Goal: Task Accomplishment & Management: Use online tool/utility

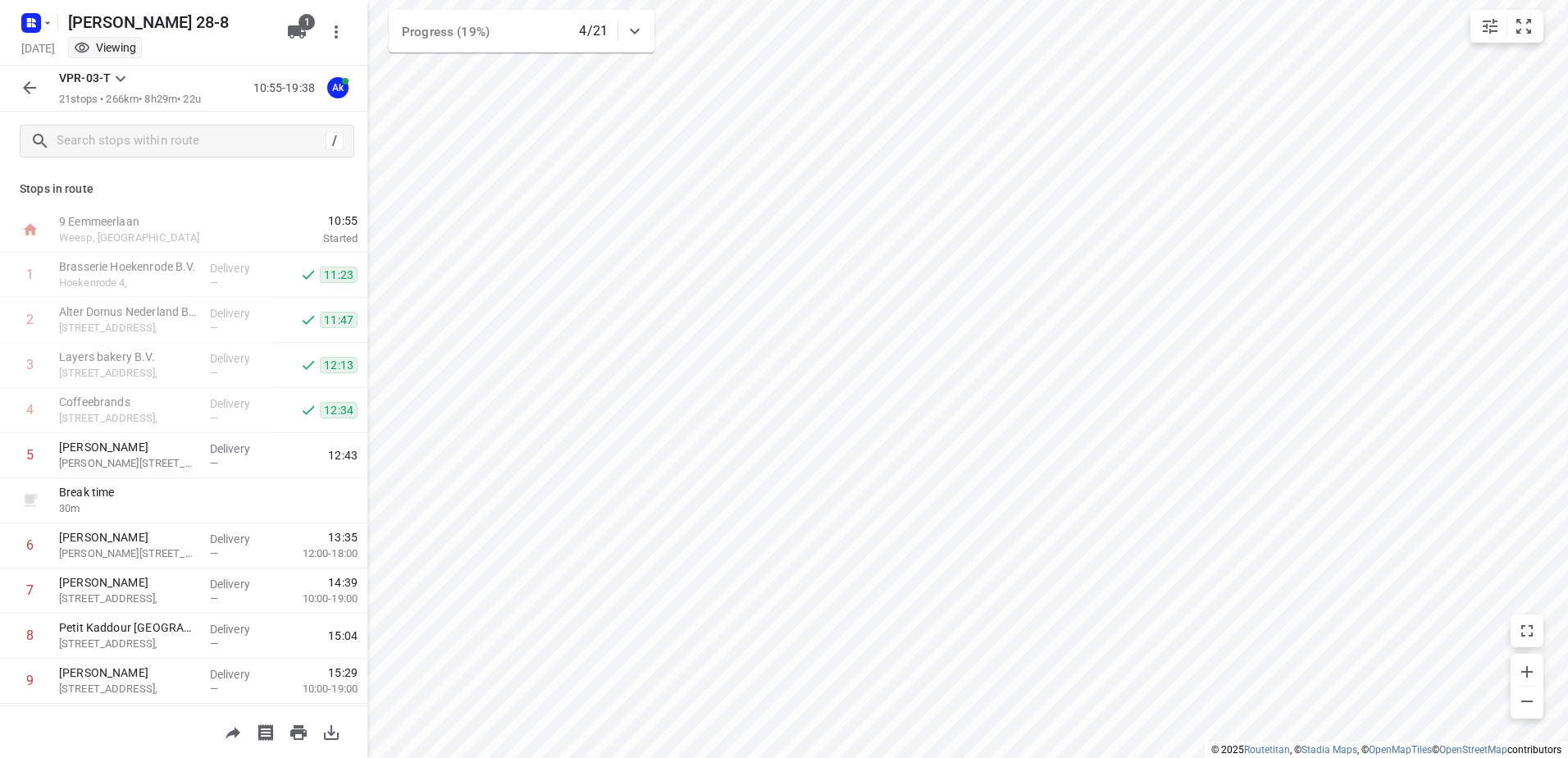
scroll to position [82, 0]
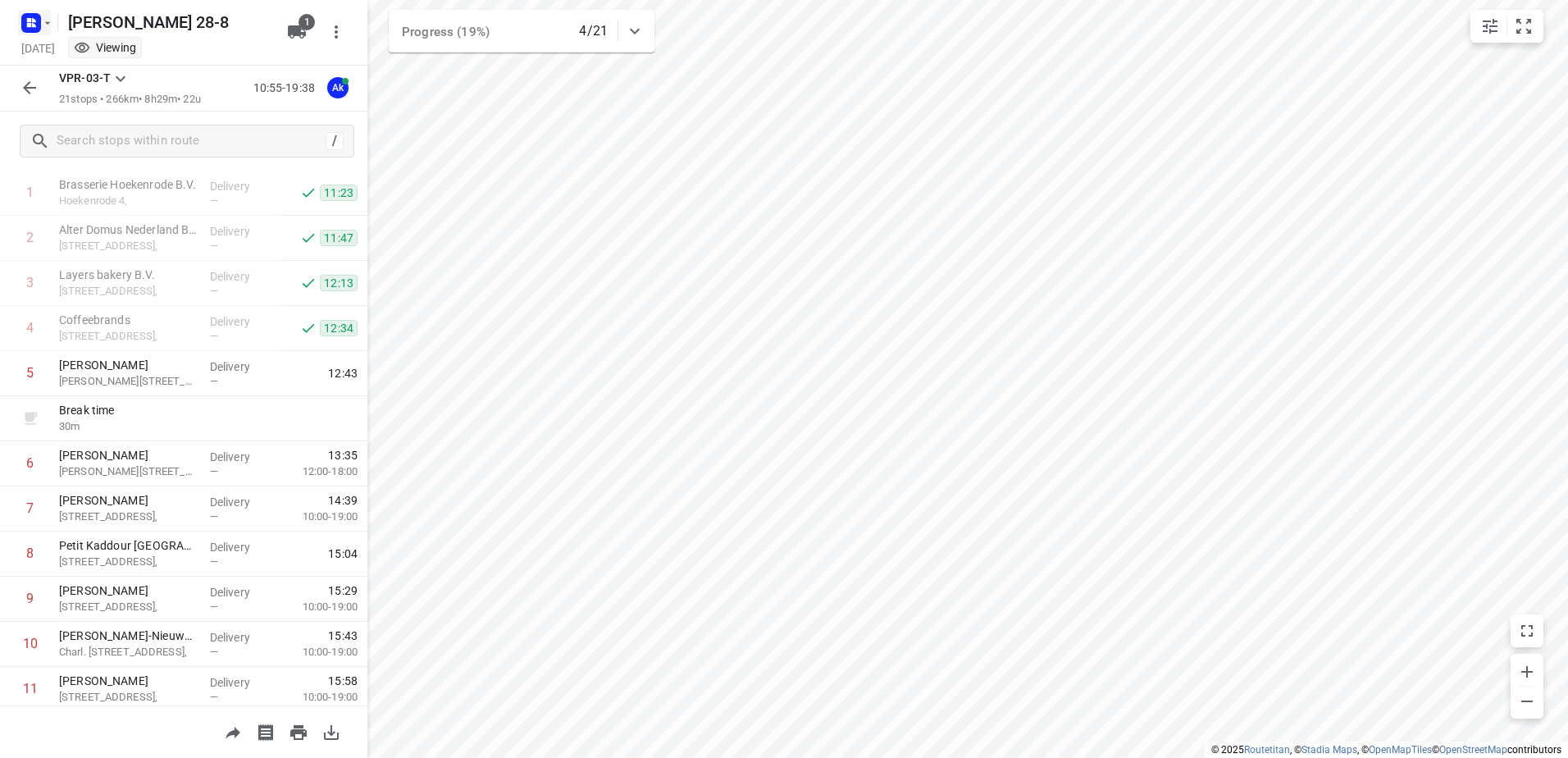
click at [39, 25] on rect "button" at bounding box center [31, 23] width 20 height 20
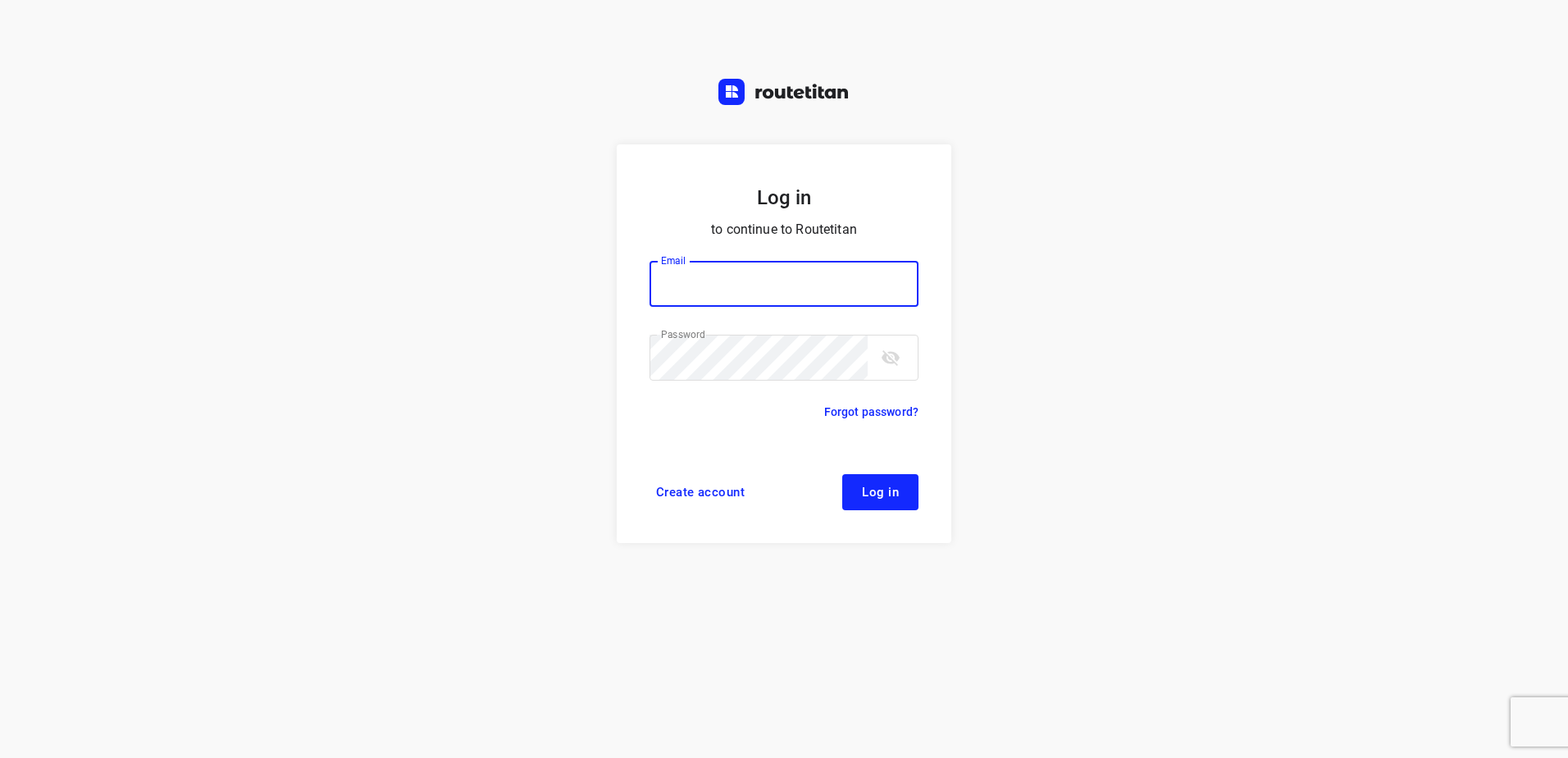
type input "[EMAIL_ADDRESS][DOMAIN_NAME]"
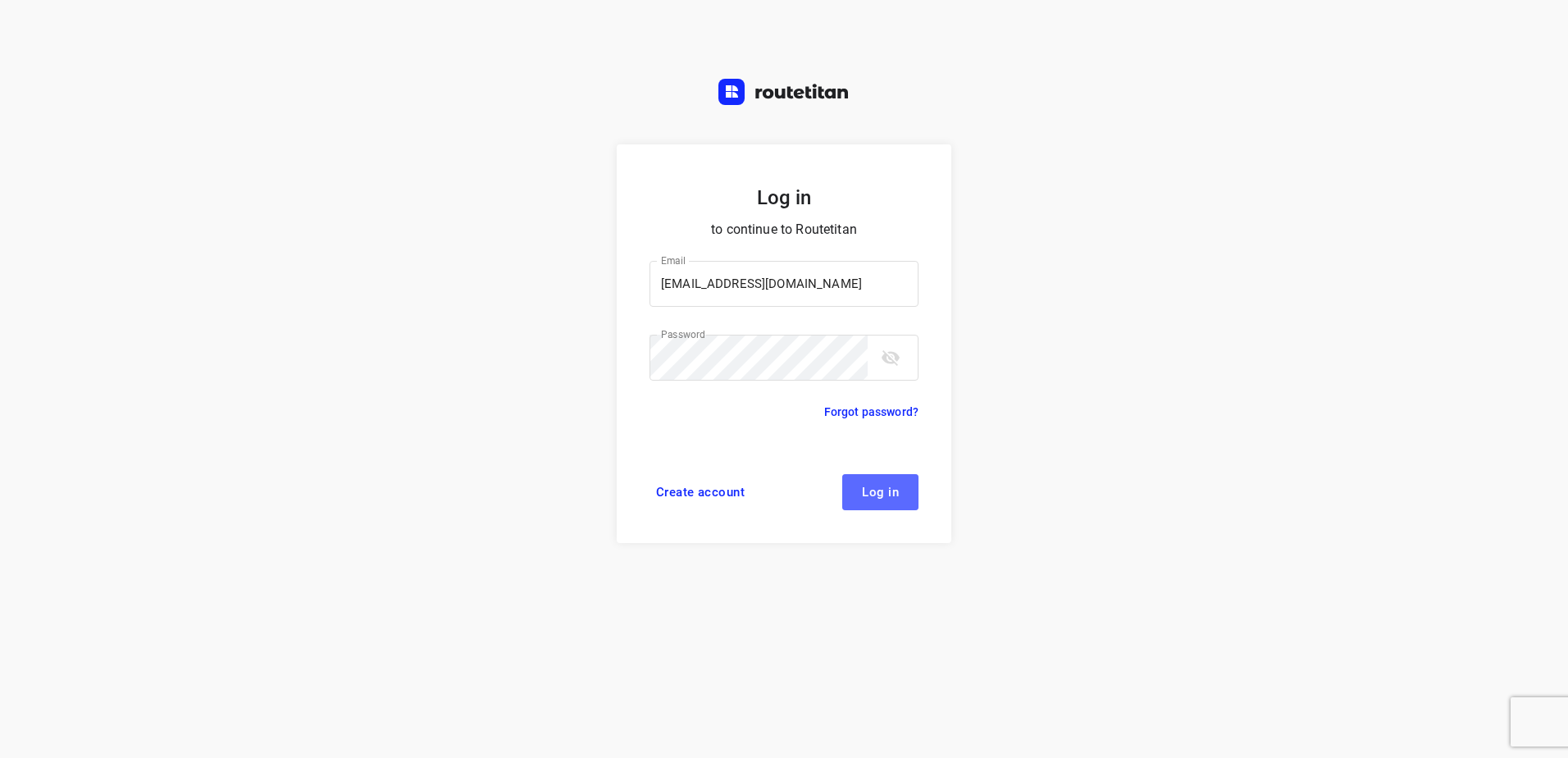
click at [872, 491] on span "Log in" at bounding box center [881, 493] width 36 height 13
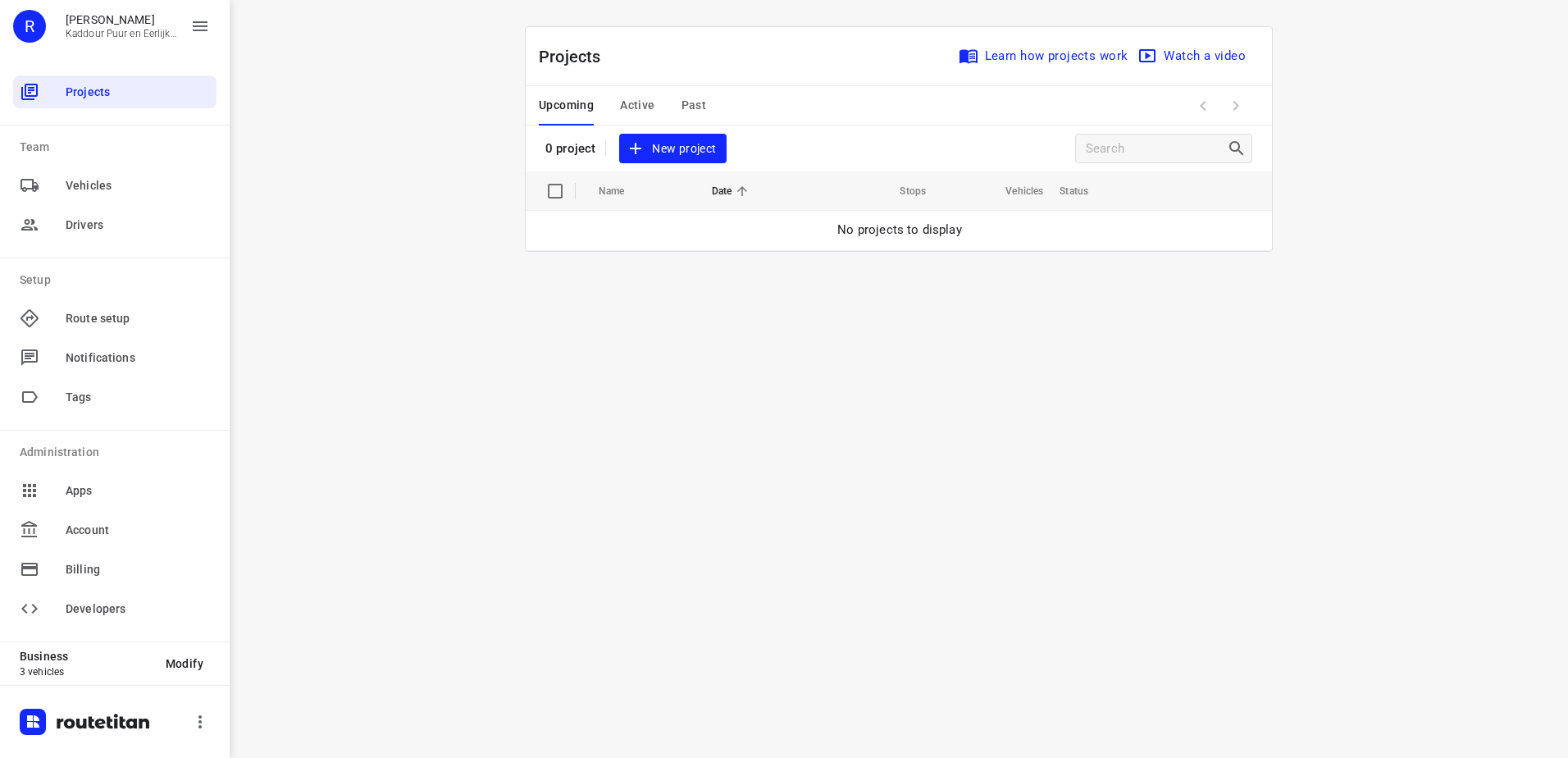
click at [629, 87] on button "Active" at bounding box center [637, 105] width 35 height 39
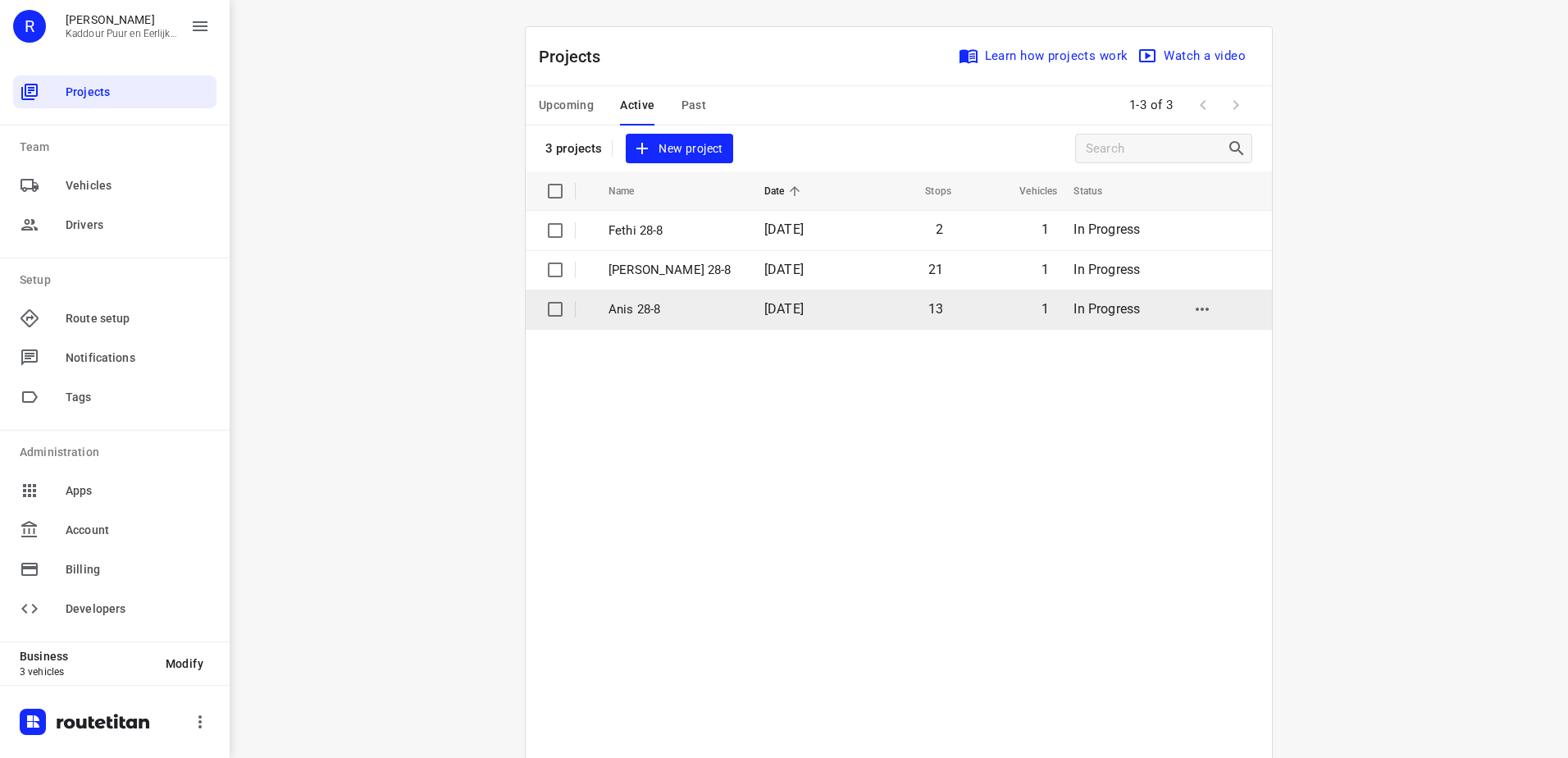
click at [651, 304] on p "Anis 28-8" at bounding box center [675, 309] width 131 height 19
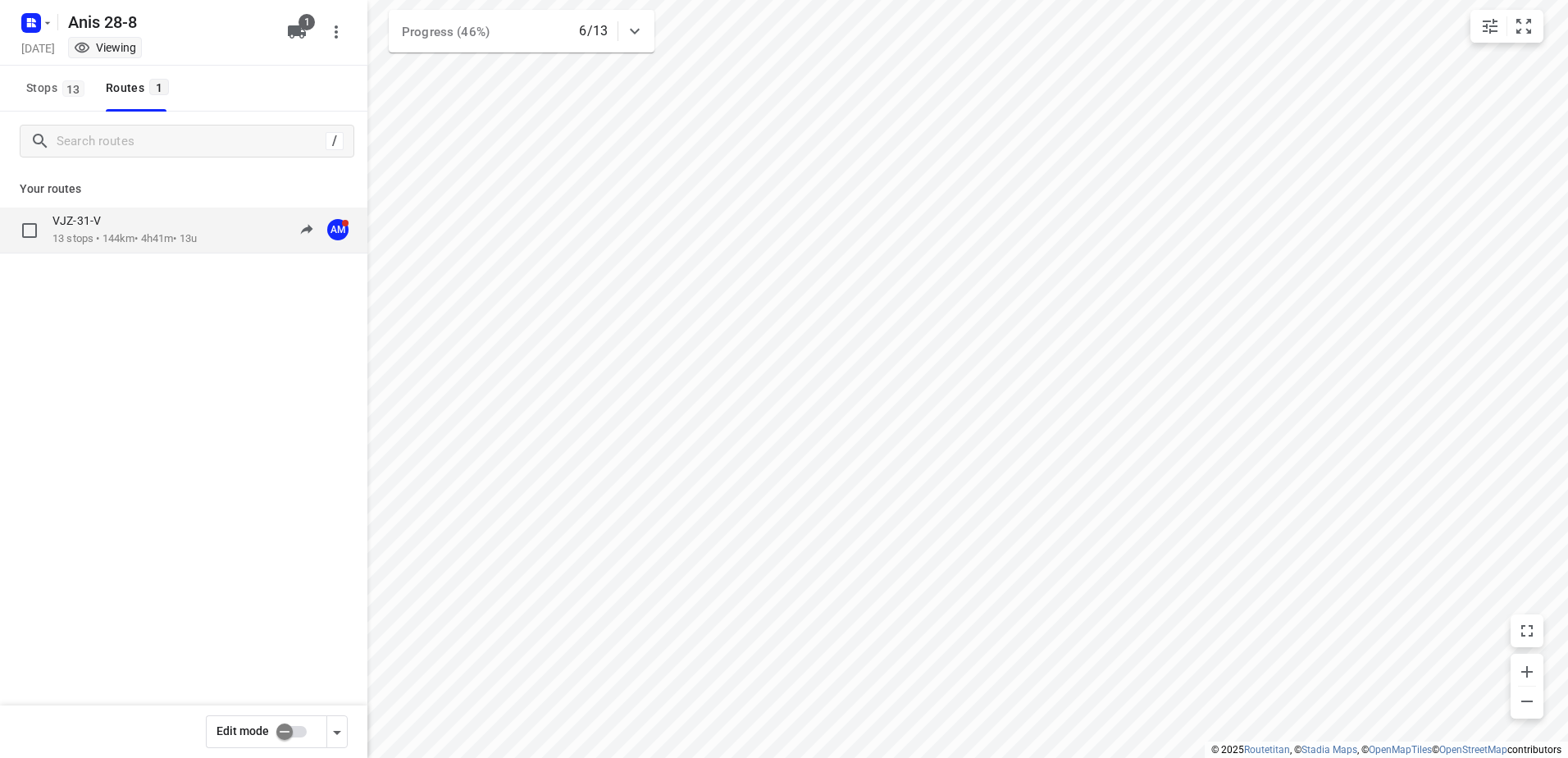
click at [145, 226] on div "VJZ-31-V" at bounding box center [125, 223] width 144 height 18
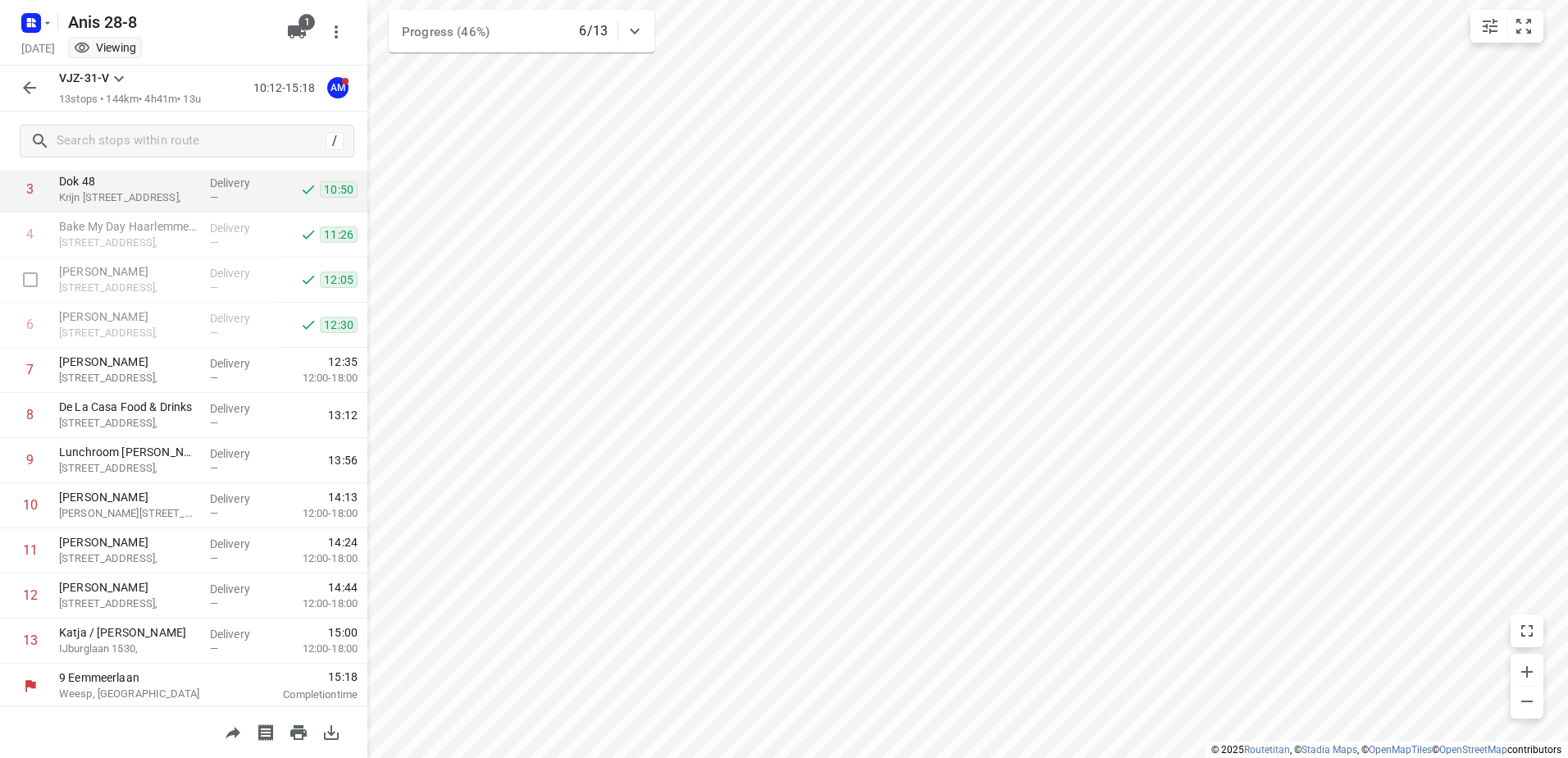
scroll to position [179, 0]
click at [26, 94] on icon "button" at bounding box center [30, 88] width 20 height 20
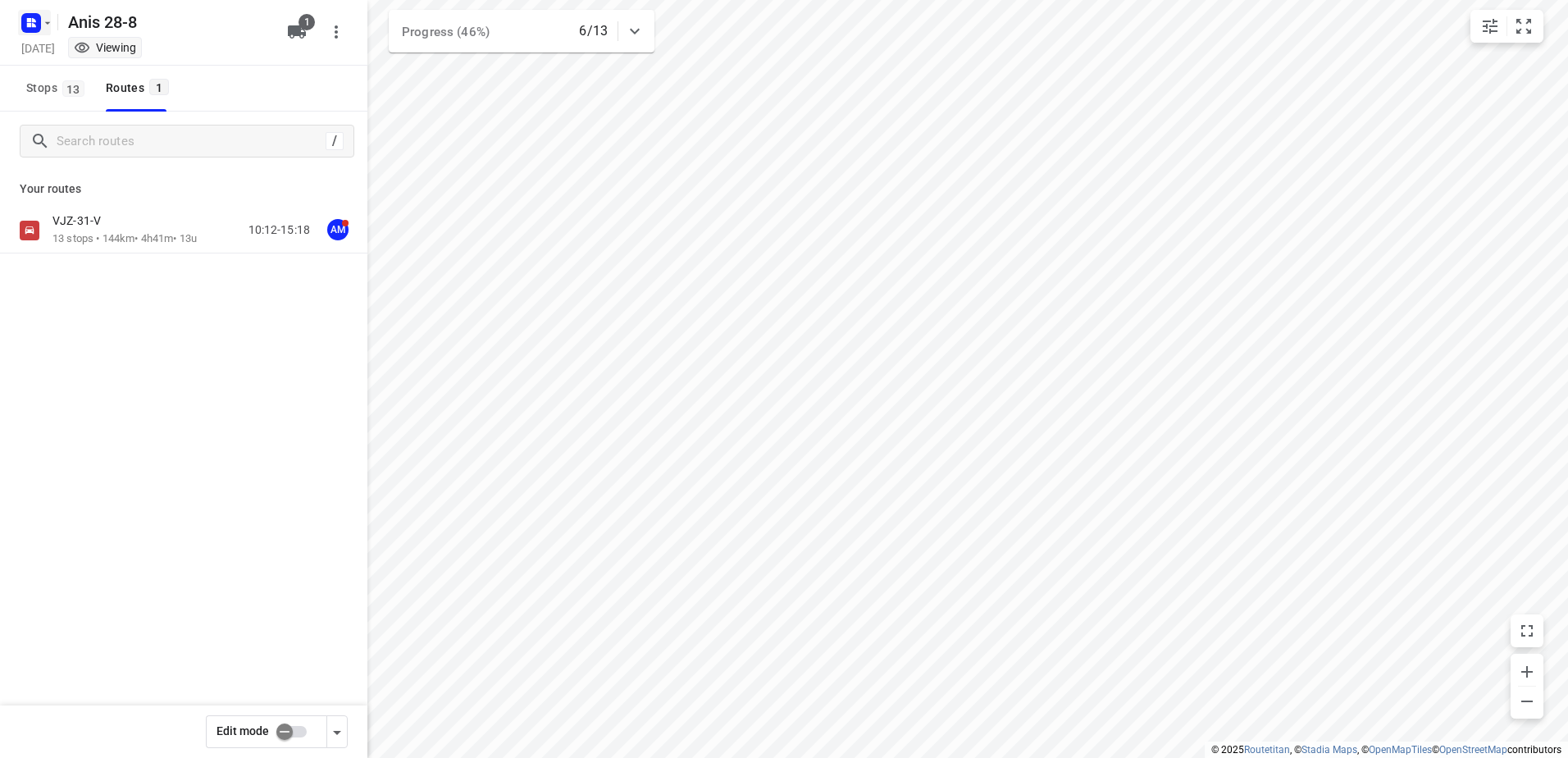
click at [27, 14] on rect "button" at bounding box center [31, 23] width 20 height 20
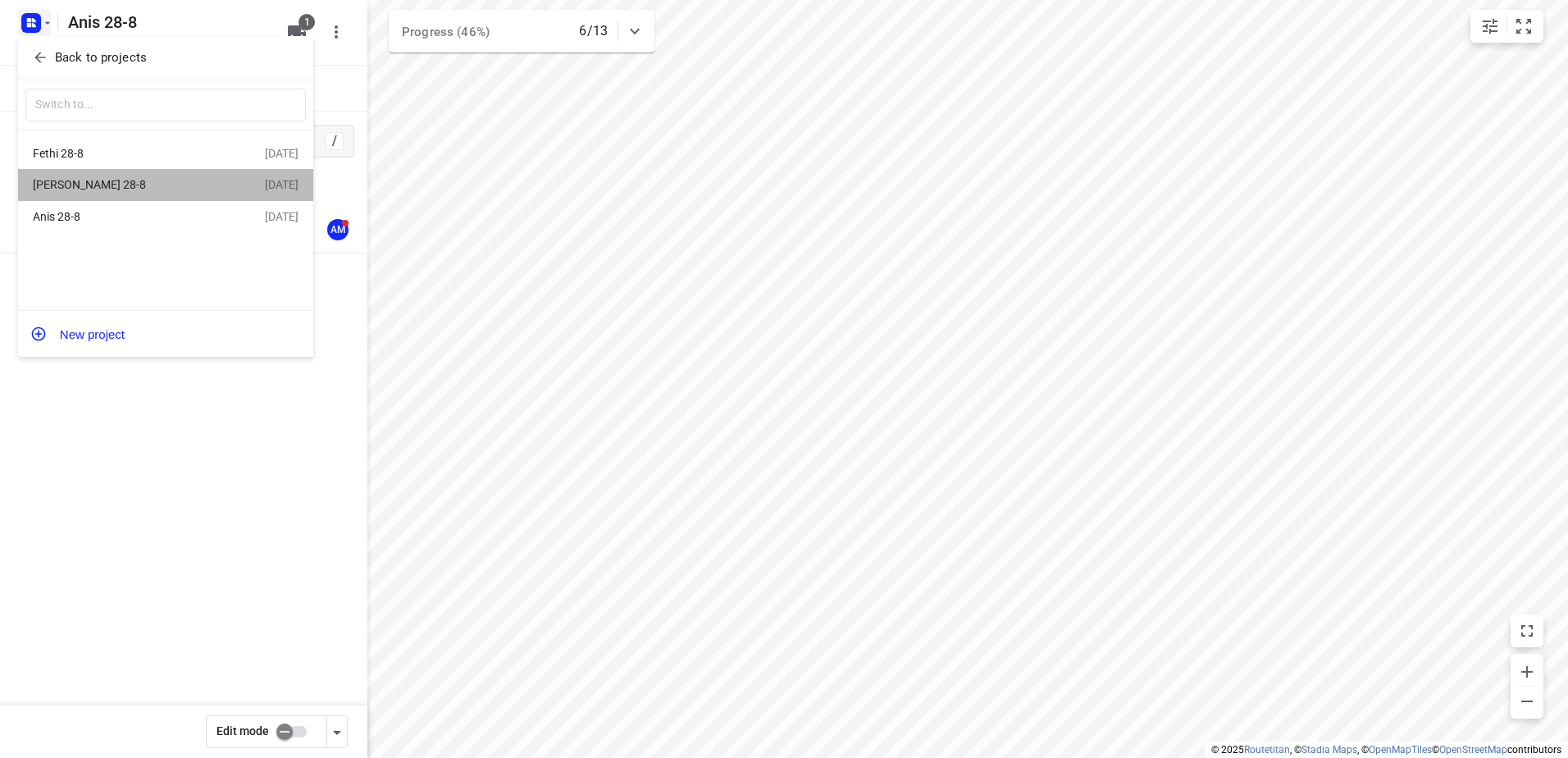
click at [124, 184] on div "[PERSON_NAME] 28-8" at bounding box center [127, 184] width 189 height 13
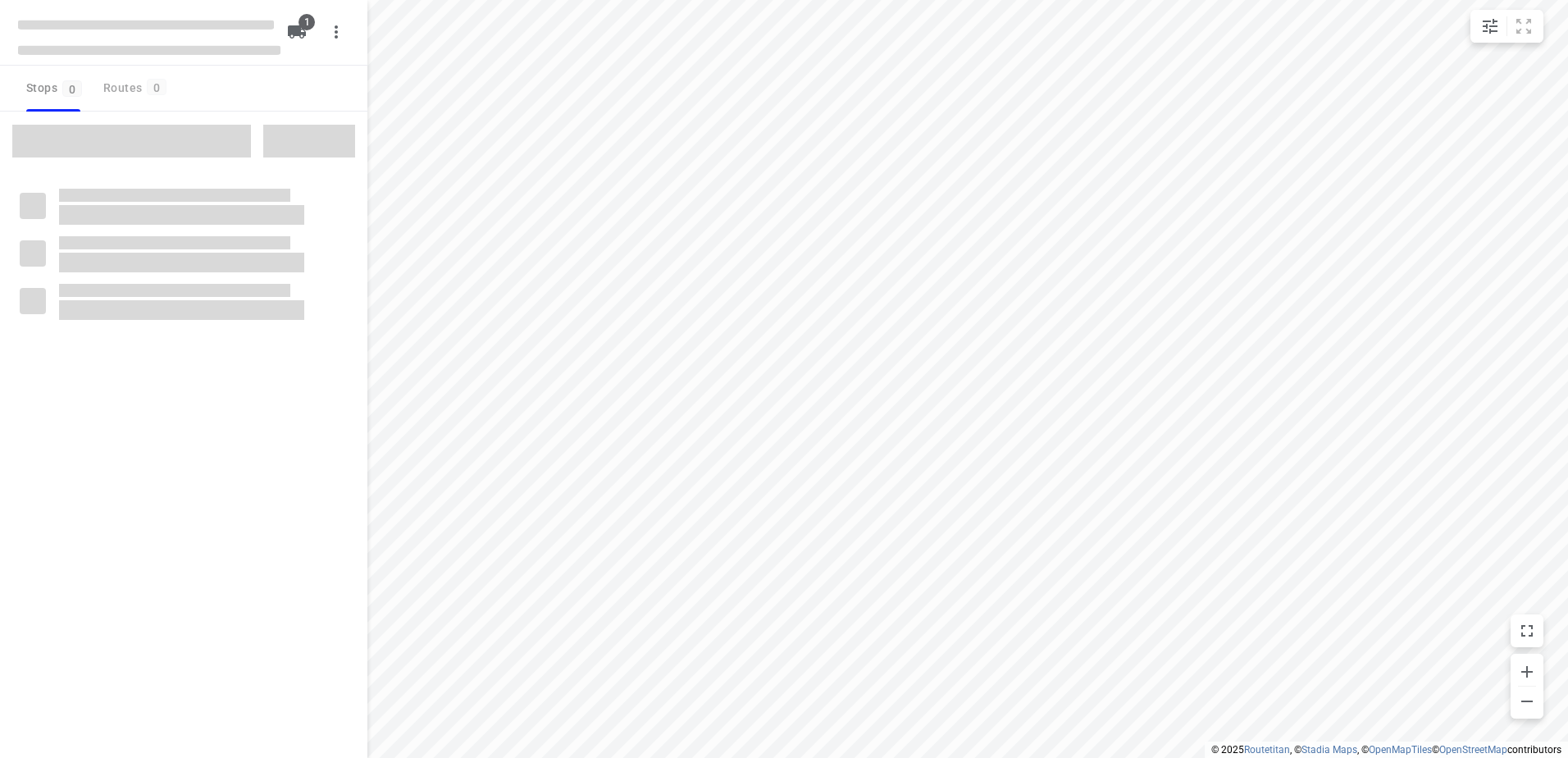
type input "distance"
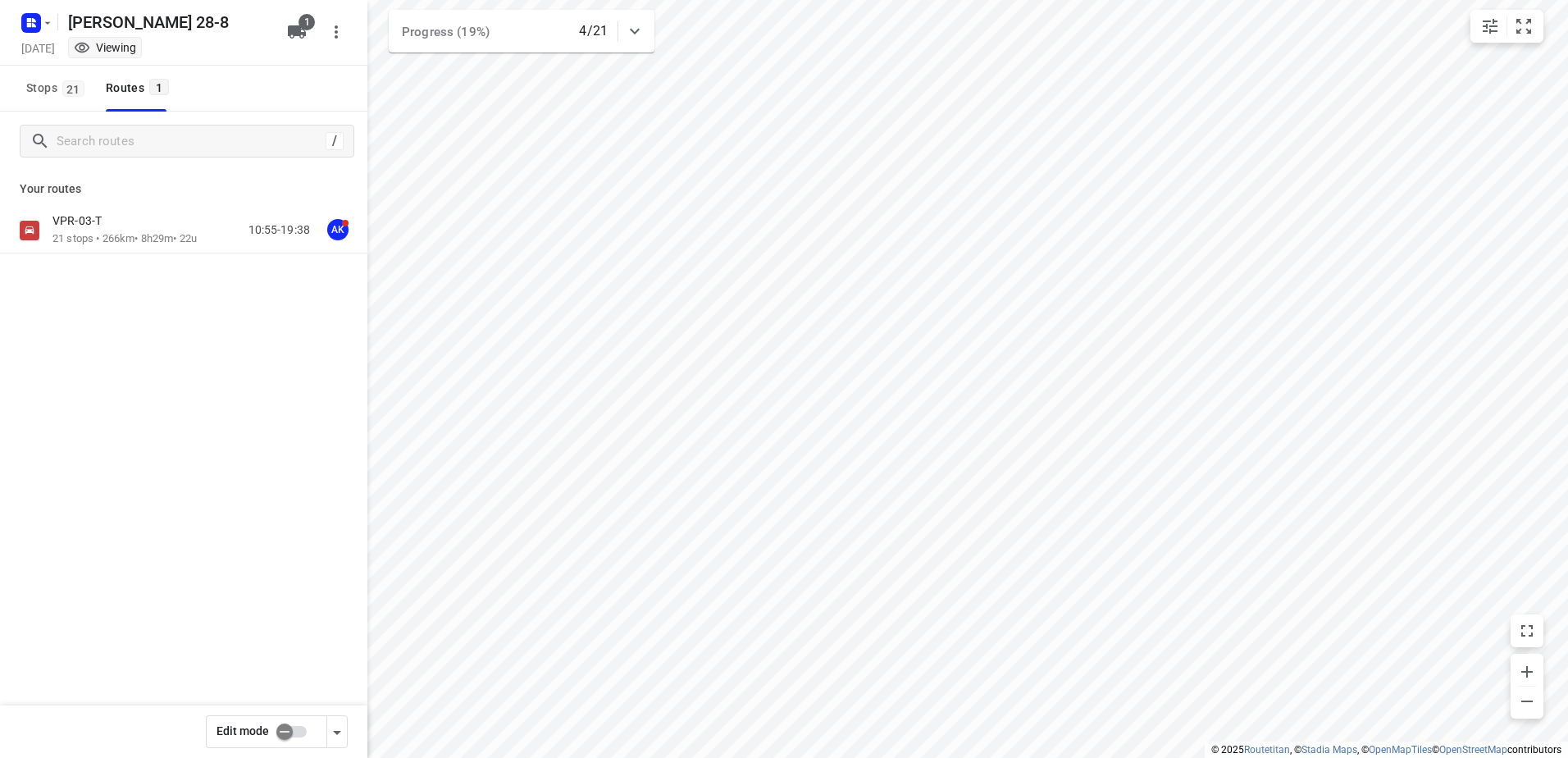
click at [133, 223] on div "VPR-03-T" at bounding box center [125, 223] width 144 height 18
